Goal: Task Accomplishment & Management: Manage account settings

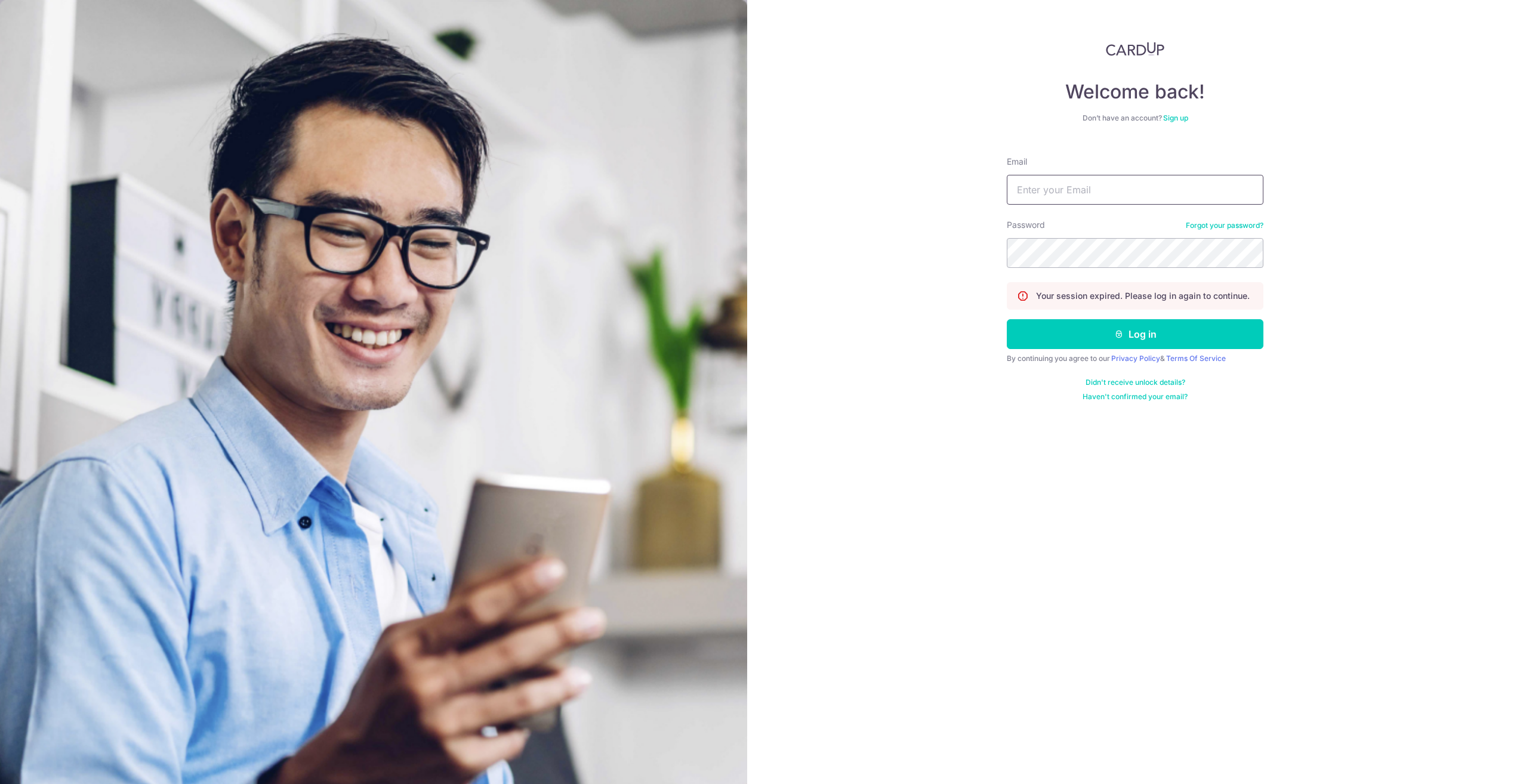
click at [1087, 183] on input "Email" at bounding box center [1136, 189] width 257 height 30
type input "[EMAIL_ADDRESS][DOMAIN_NAME]"
click at [1007, 319] on button "Log in" at bounding box center [1136, 334] width 257 height 30
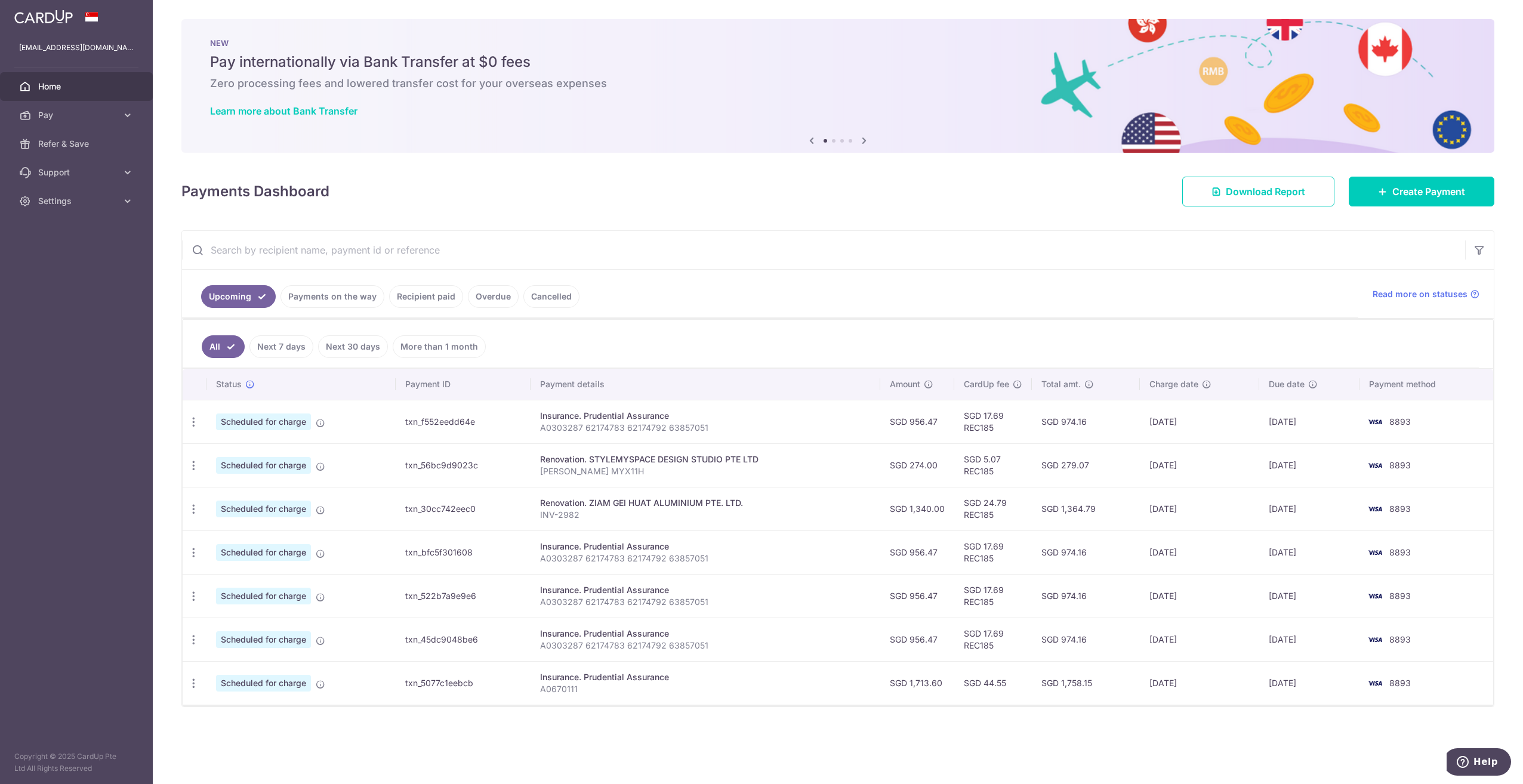
click at [312, 298] on link "Payments on the way" at bounding box center [332, 296] width 104 height 22
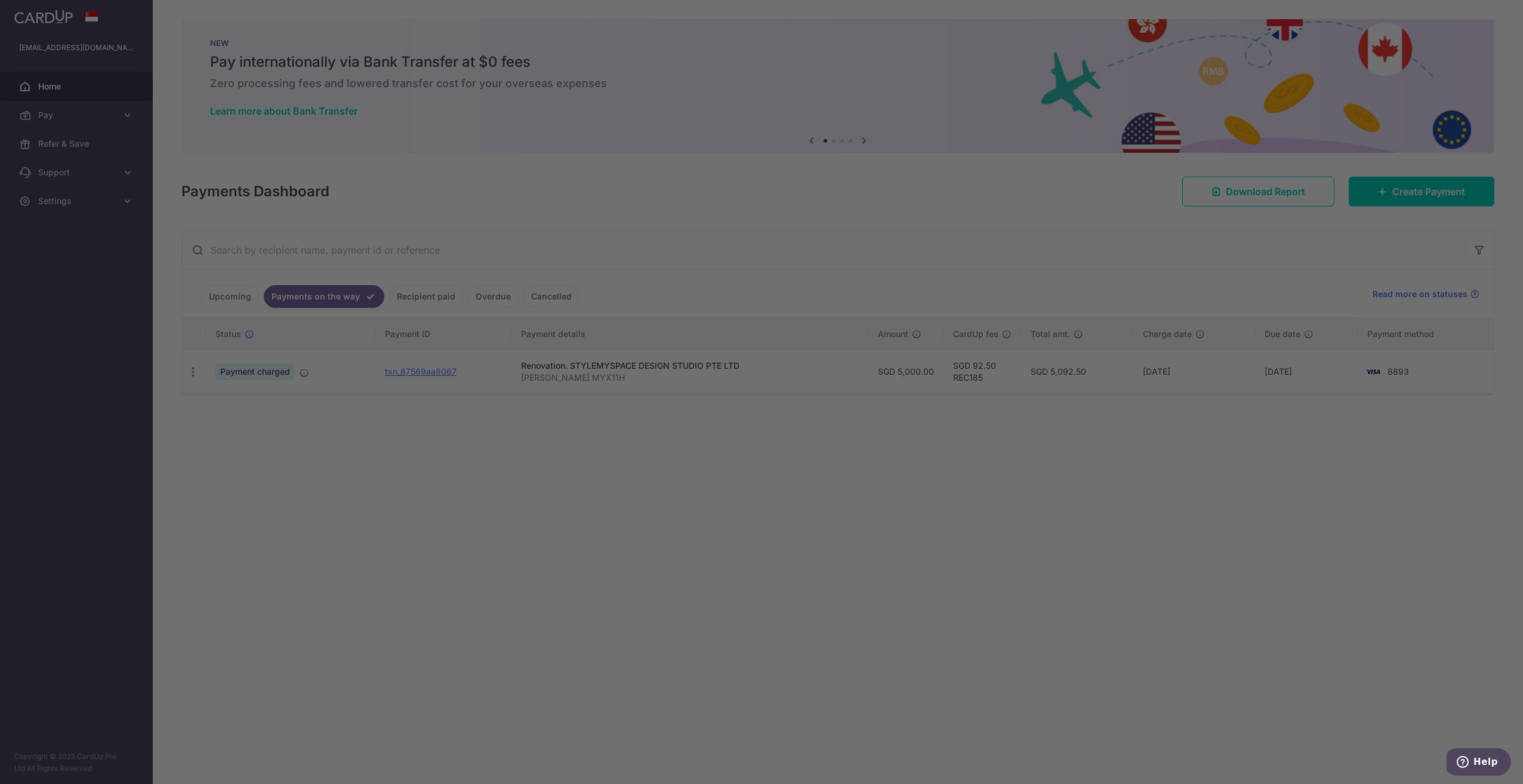
click at [498, 710] on div at bounding box center [769, 396] width 1539 height 792
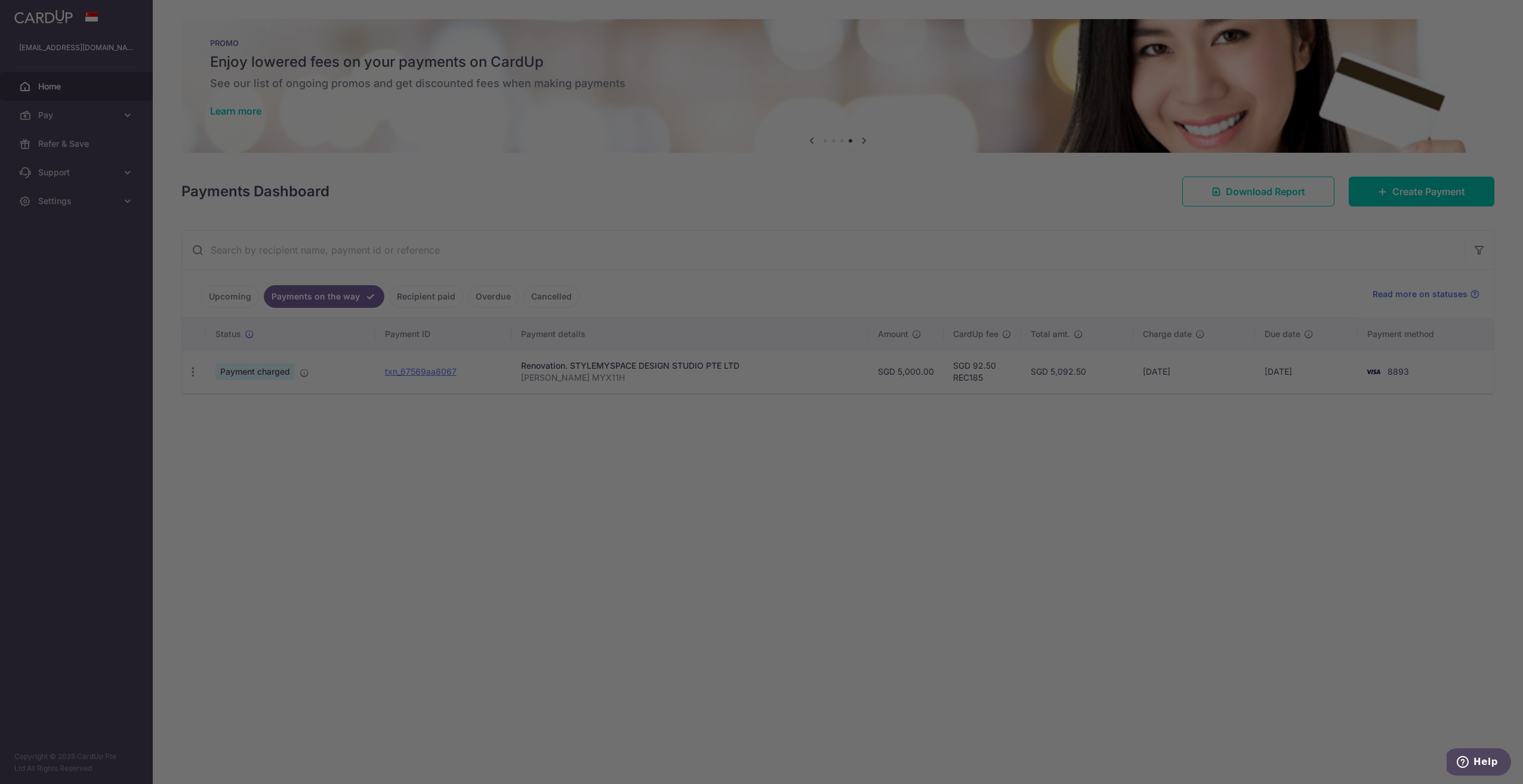
click at [488, 587] on div at bounding box center [769, 396] width 1539 height 792
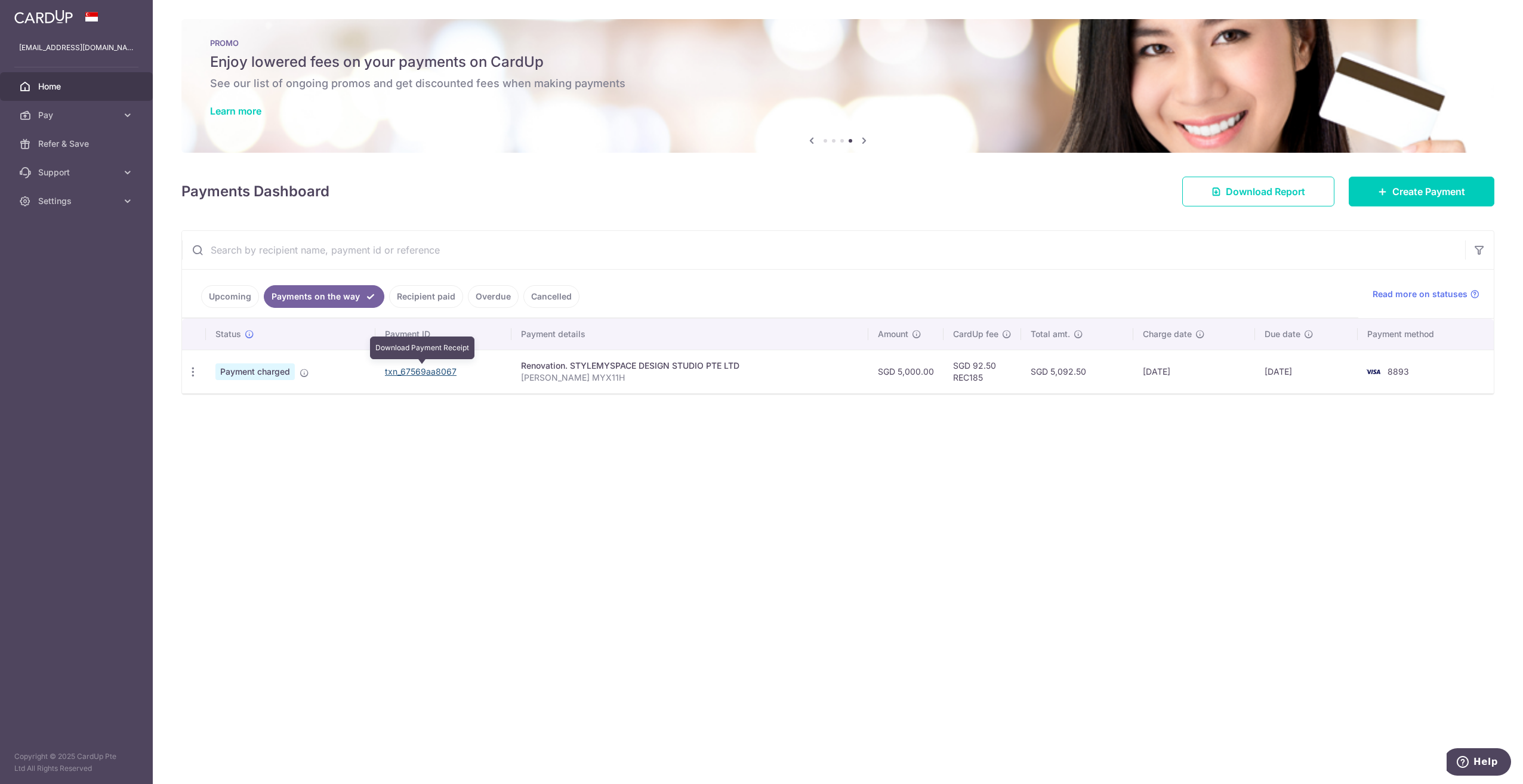
drag, startPoint x: 425, startPoint y: 366, endPoint x: 816, endPoint y: 58, distance: 497.7
click at [425, 366] on link "txn_67569aa8067" at bounding box center [421, 371] width 72 height 10
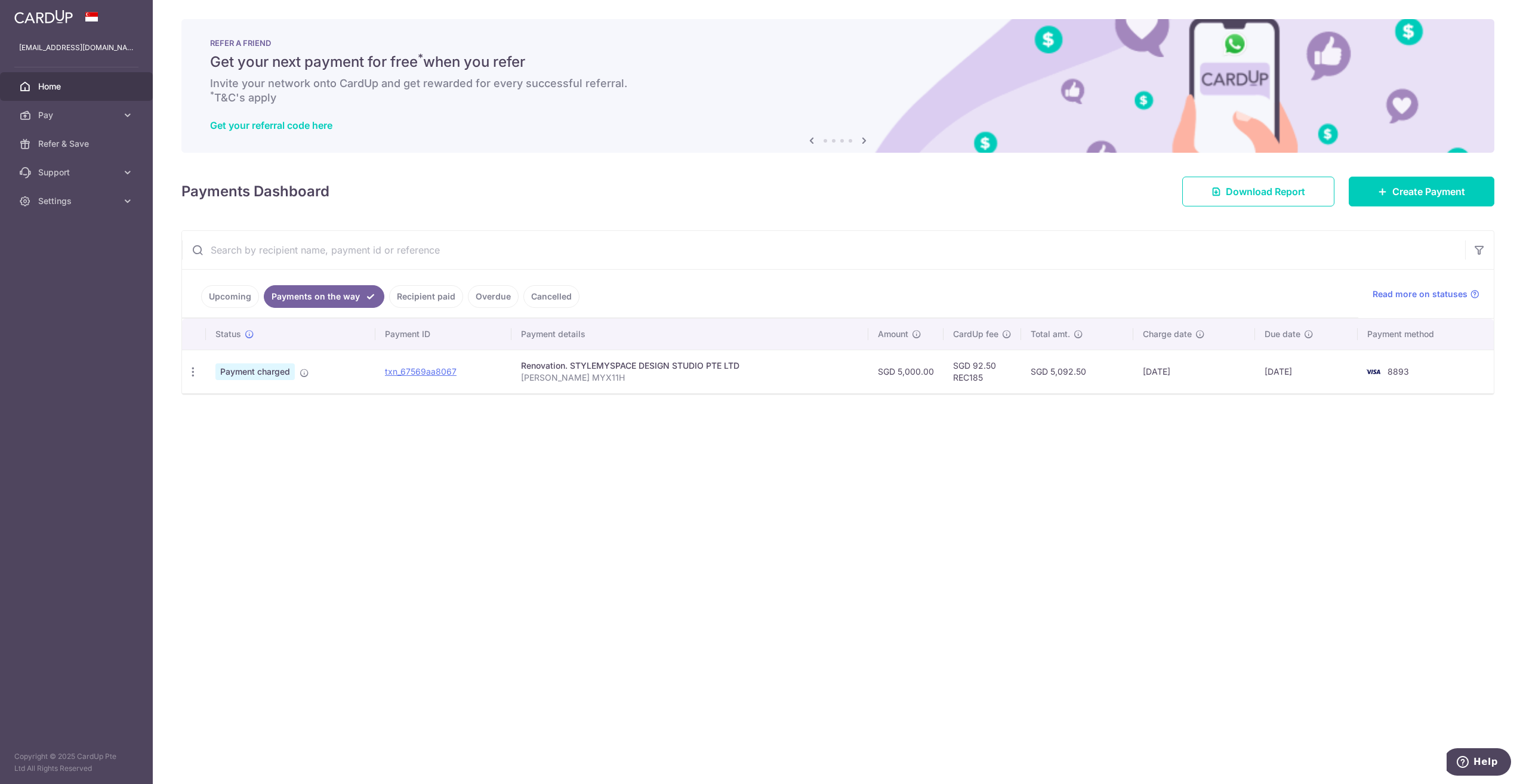
click at [543, 706] on div "× Pause Schedule Pause all future payments in this series Pause just this one p…" at bounding box center [838, 392] width 1371 height 784
click at [394, 280] on ul "Upcoming Payments on the way Recipient paid Overdue Cancelled" at bounding box center [770, 294] width 1177 height 48
click at [429, 290] on link "Recipient paid" at bounding box center [426, 296] width 74 height 22
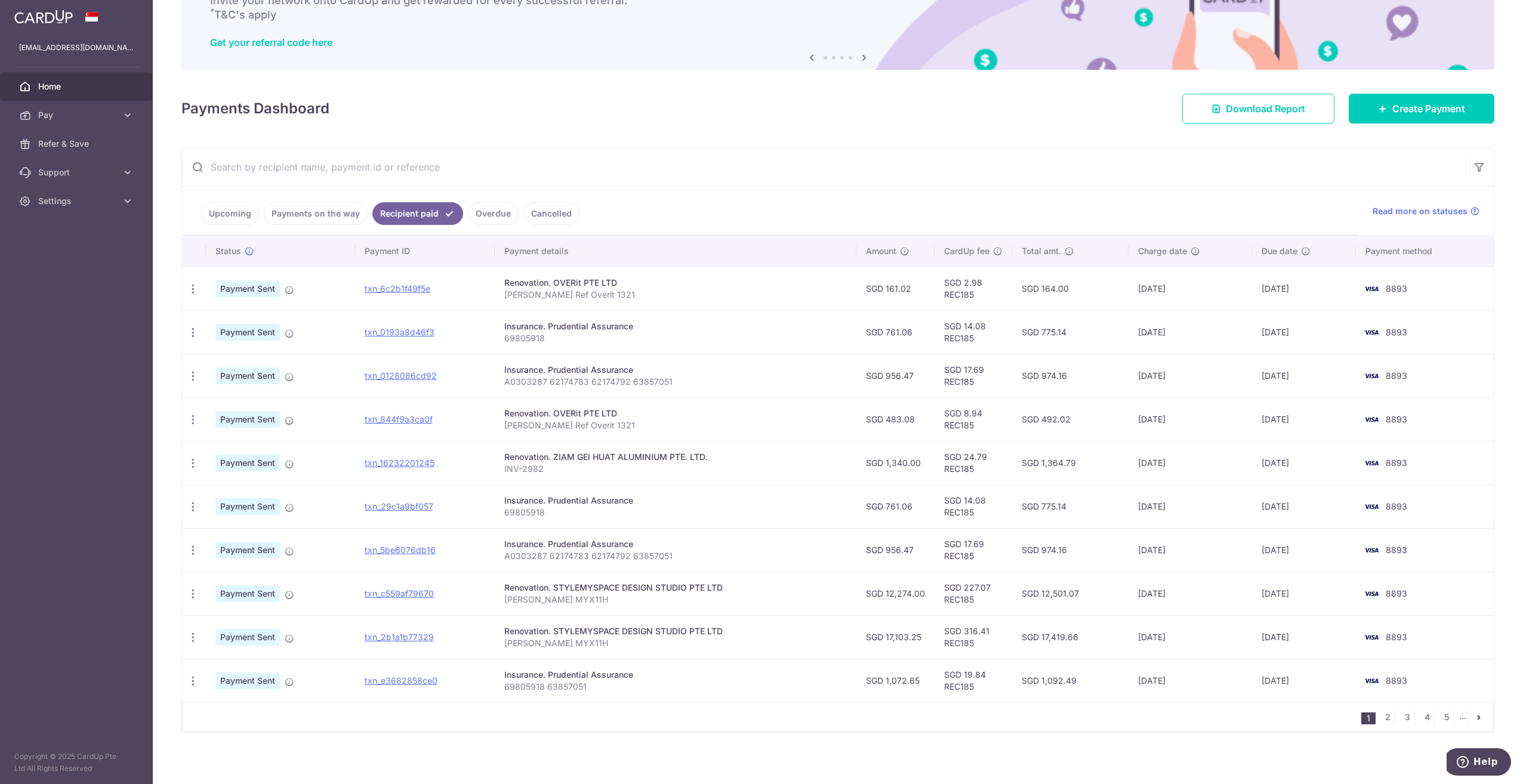
scroll to position [84, 0]
click at [225, 213] on link "Upcoming" at bounding box center [231, 213] width 58 height 22
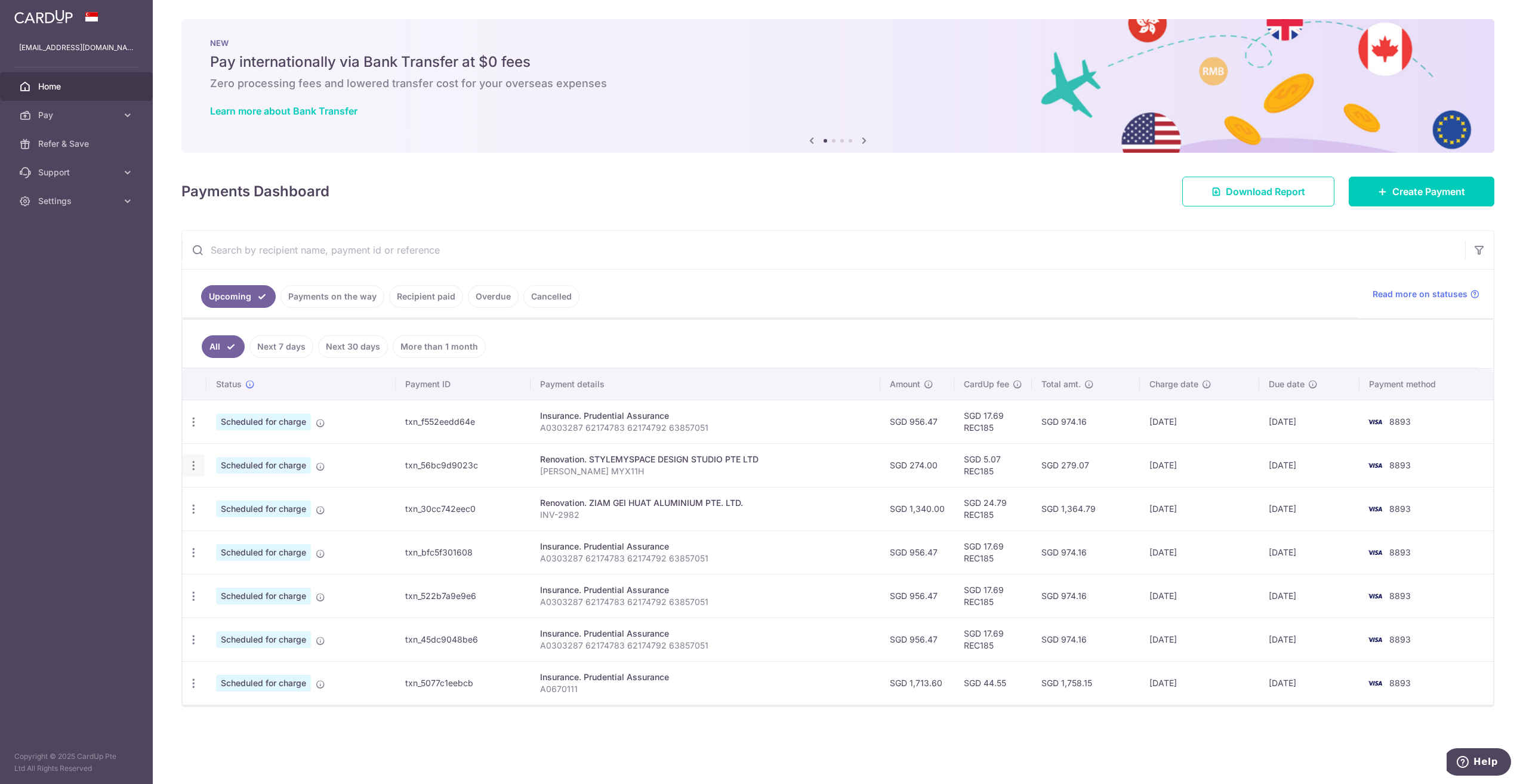
click at [196, 462] on icon "button" at bounding box center [193, 465] width 13 height 13
click at [267, 494] on span "Update payment" at bounding box center [257, 498] width 81 height 14
radio input "true"
type input "274.00"
type input "[DATE]"
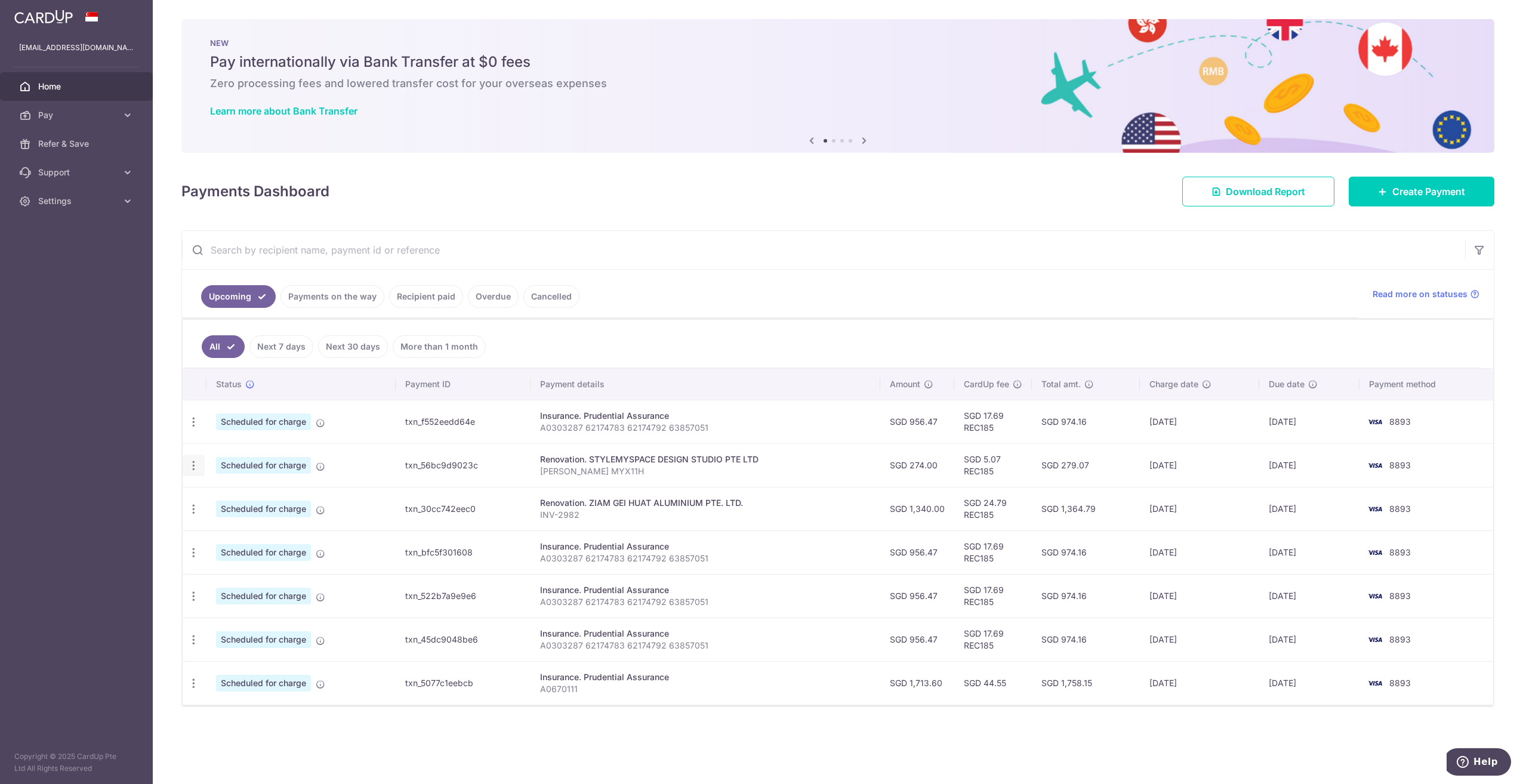
type input "[PERSON_NAME] MYX11H"
type input "40% Payment"
type input "REC185"
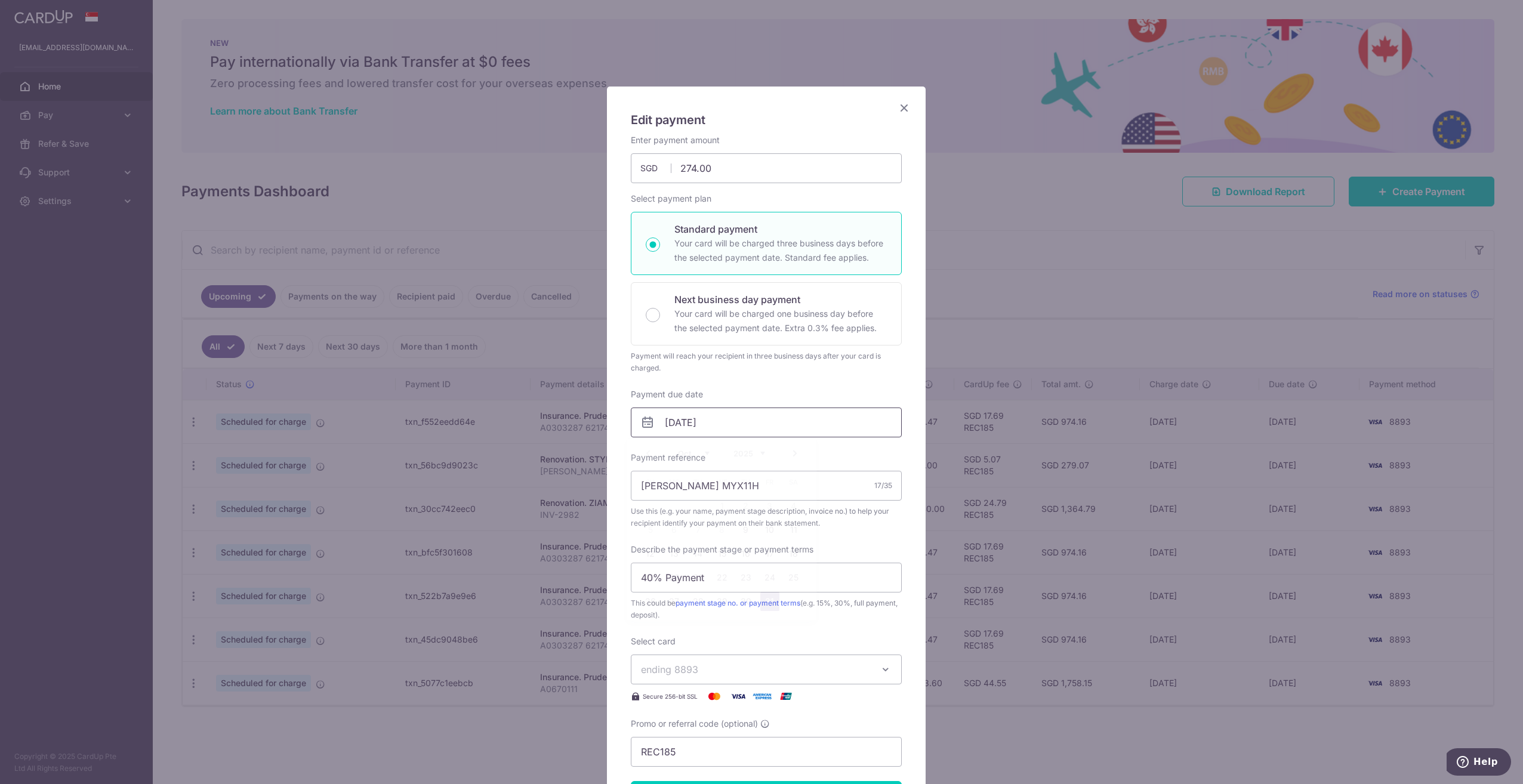
click at [746, 415] on input "[DATE]" at bounding box center [766, 422] width 271 height 30
click at [792, 455] on link "Next" at bounding box center [795, 453] width 14 height 14
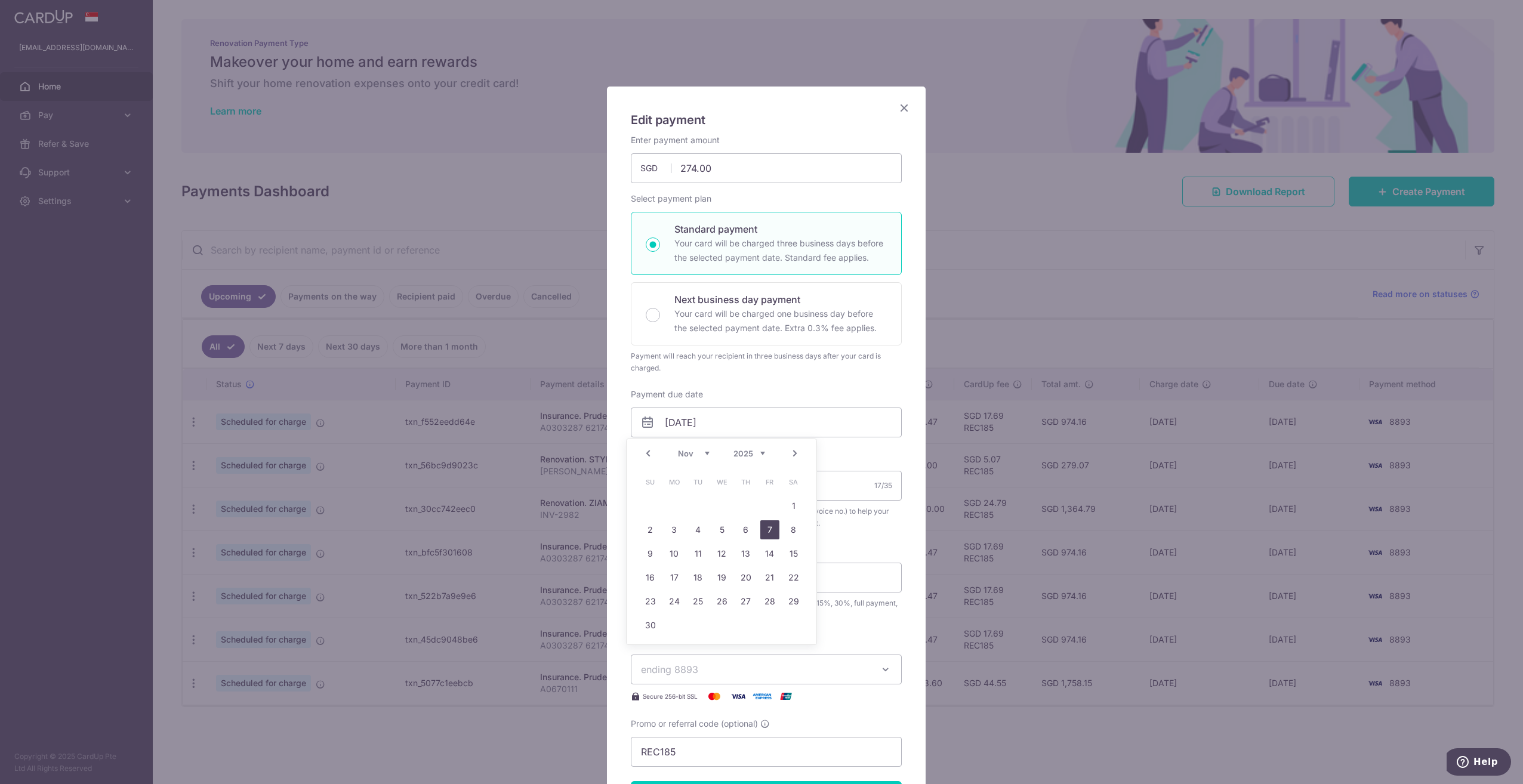
click at [769, 534] on link "7" at bounding box center [770, 530] width 19 height 19
type input "[DATE]"
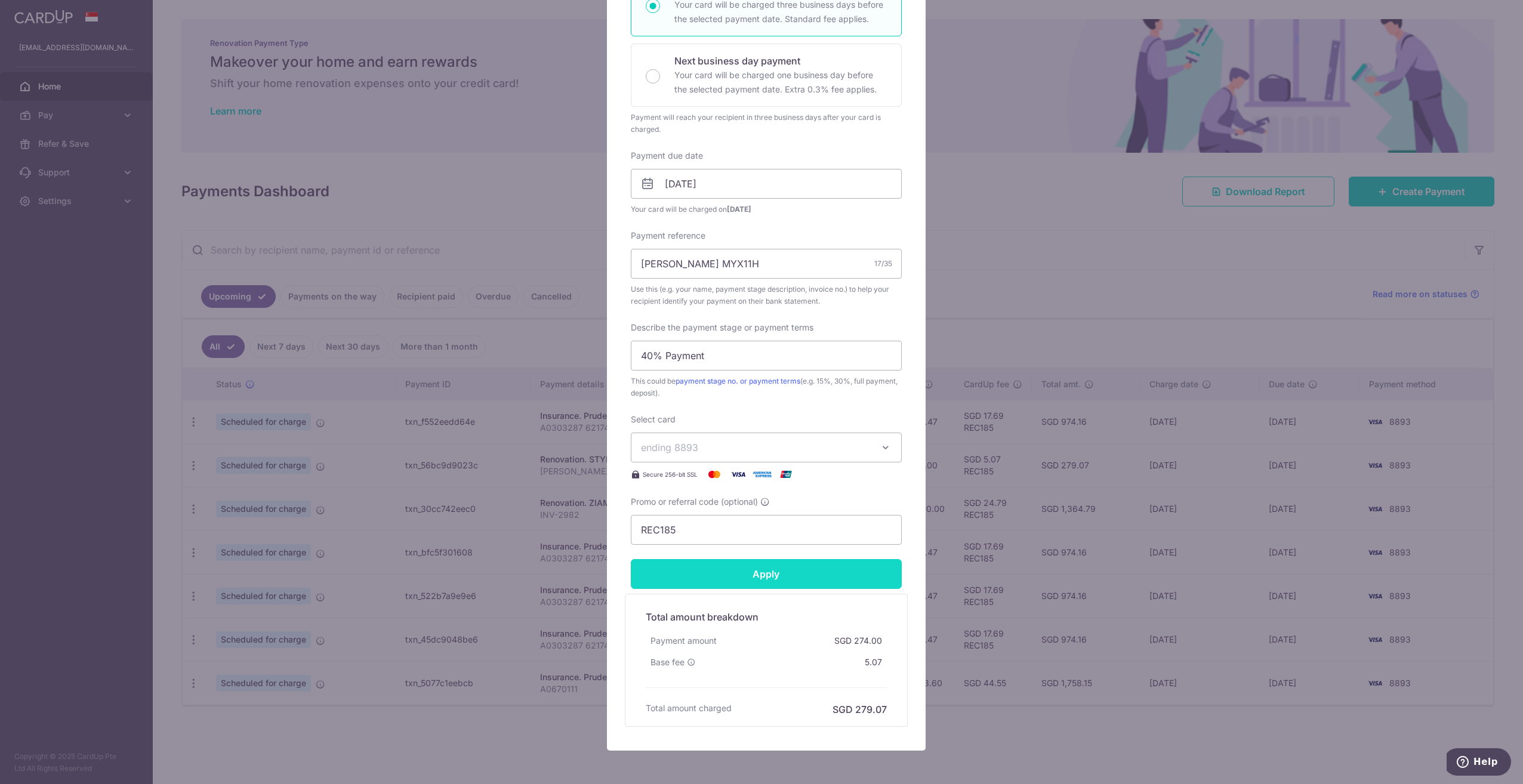
click at [771, 577] on input "Apply" at bounding box center [766, 574] width 271 height 30
type input "Successfully Applied"
click at [1092, 741] on div "Edit payment By clicking apply, you will make changes to all payments to STYLEM…" at bounding box center [761, 392] width 1523 height 784
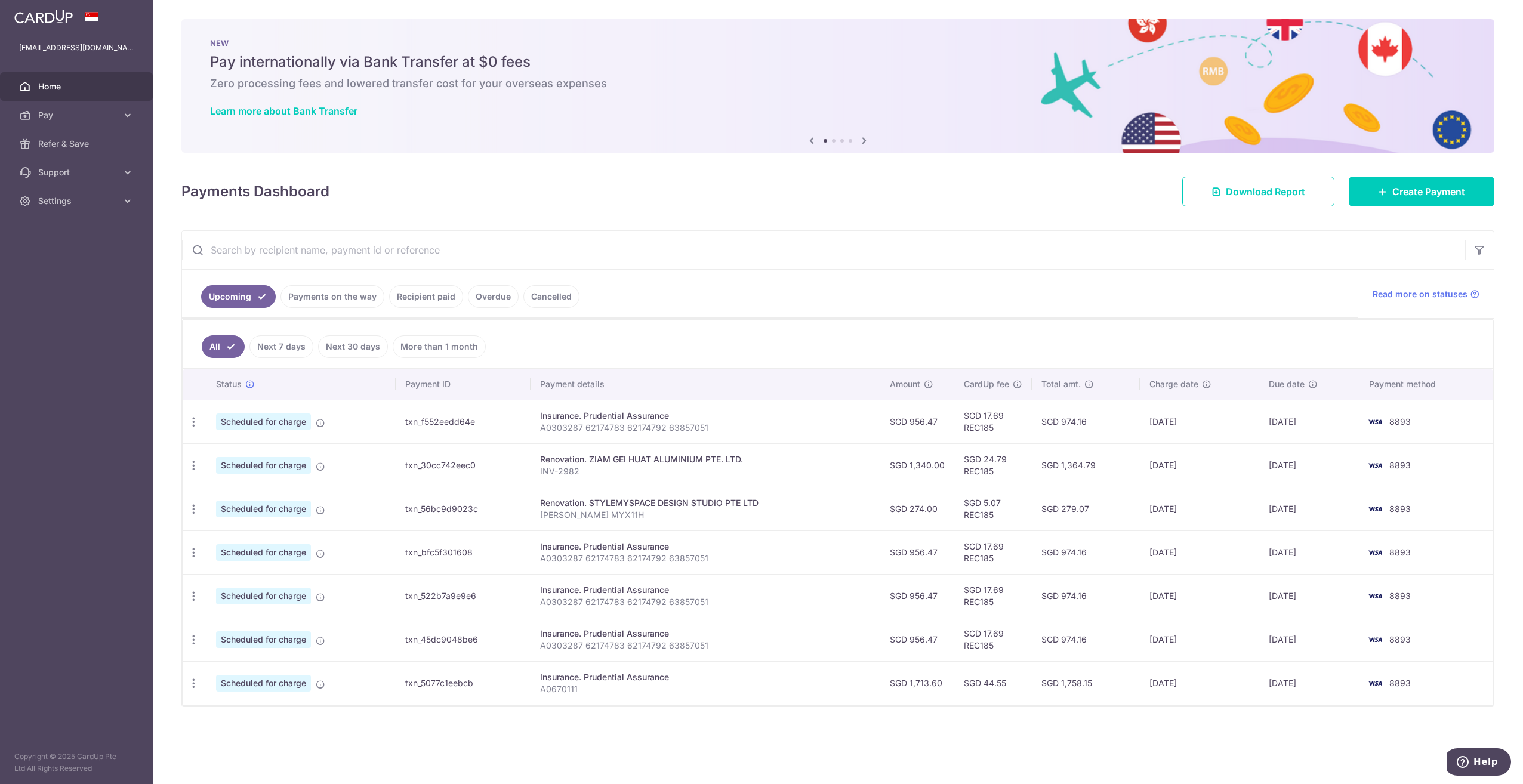
click at [1092, 741] on div "× Pause Schedule Pause all future payments in this series Pause just this one p…" at bounding box center [838, 392] width 1371 height 784
click at [637, 207] on div "× Pause Schedule Pause all future payments in this series Pause just this one p…" at bounding box center [838, 392] width 1371 height 784
click at [575, 175] on div "Payments Dashboard Download Report Create Payment" at bounding box center [838, 189] width 1313 height 34
